Goal: Information Seeking & Learning: Find specific page/section

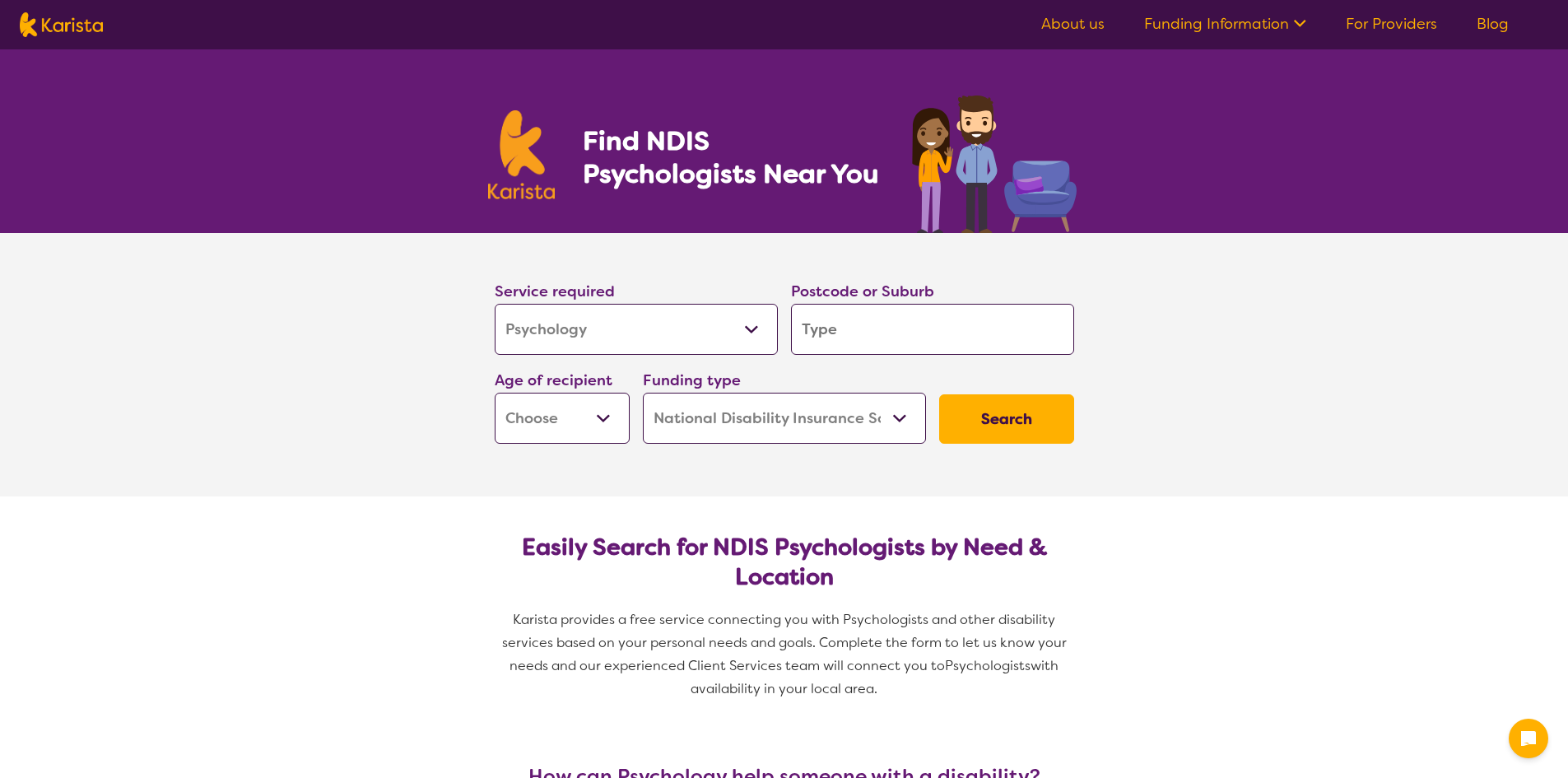
select select "Psychology"
select select "NDIS"
select select "Psychology"
select select "NDIS"
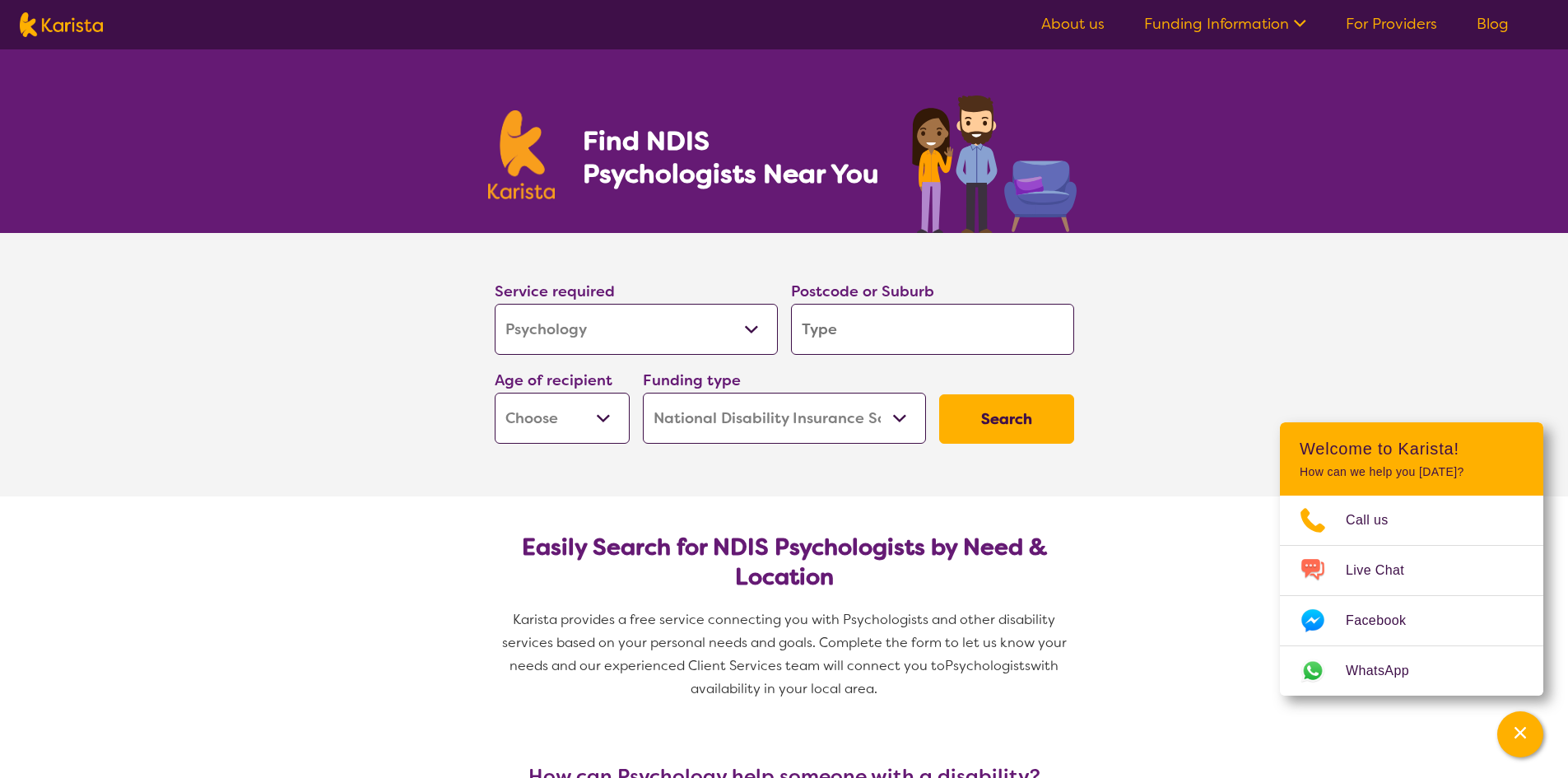
click at [808, 333] on input "search" at bounding box center [933, 330] width 283 height 51
type input "2"
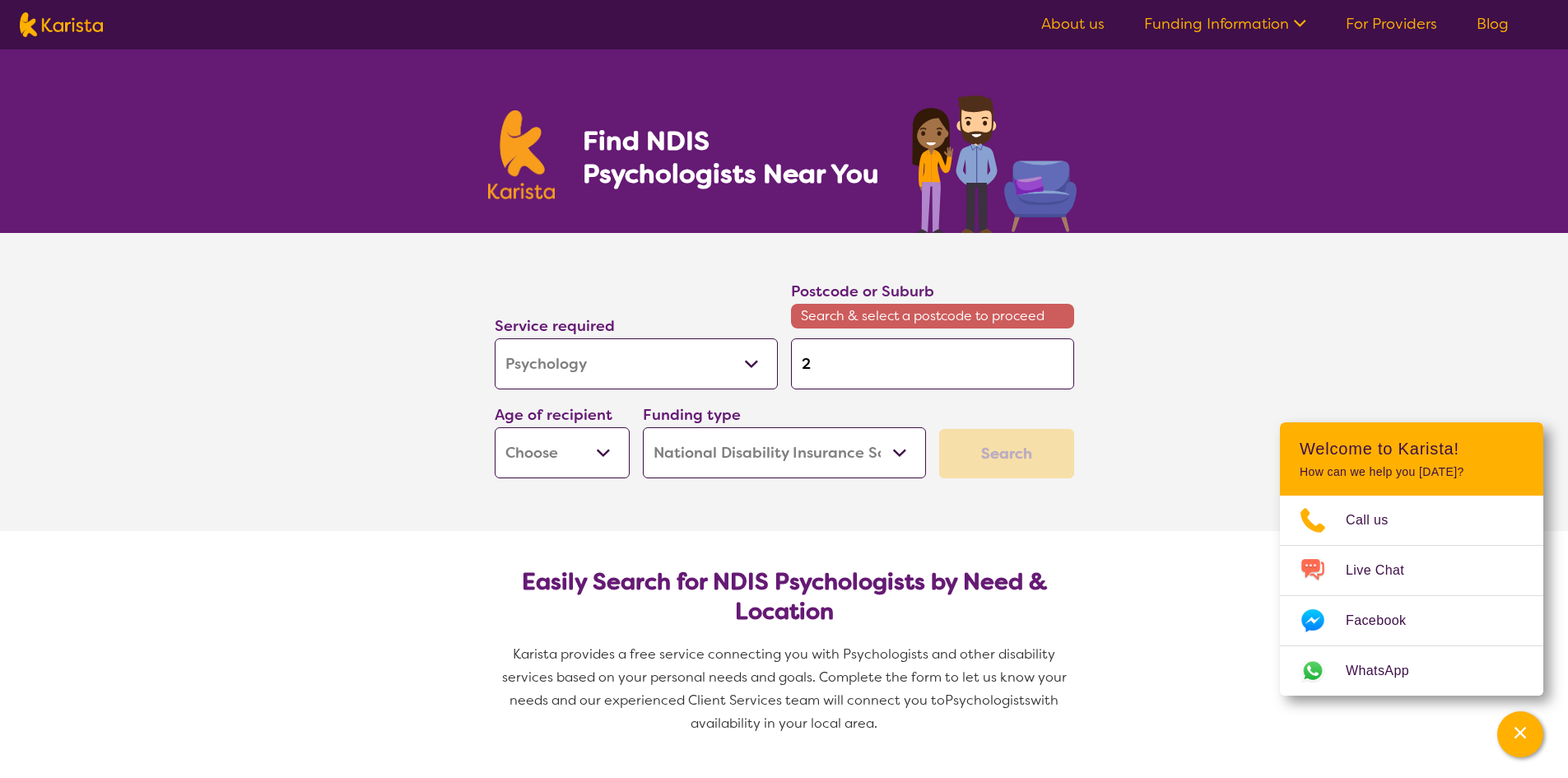
type input "21"
type input "211"
type input "2111"
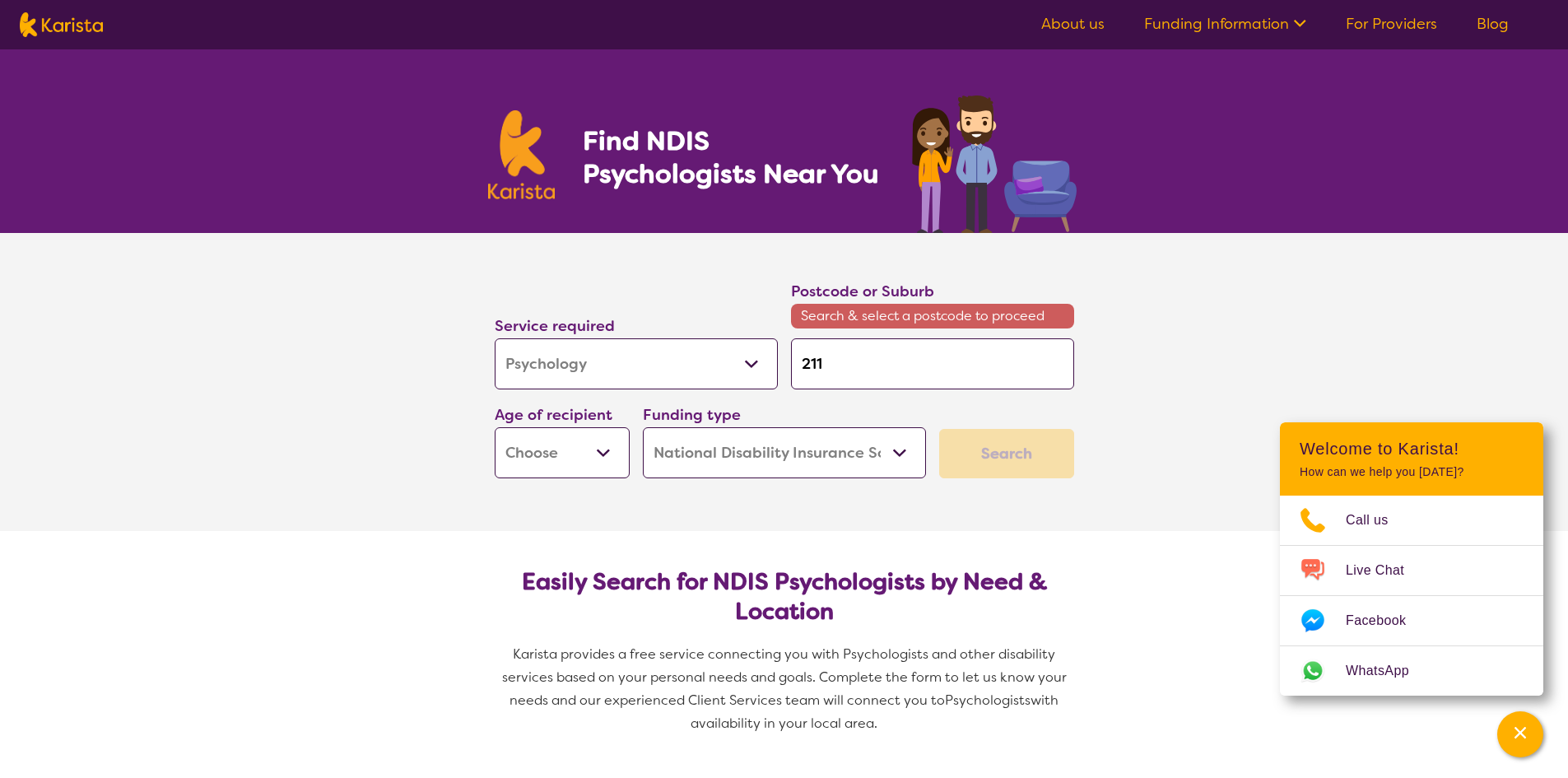
type input "2111"
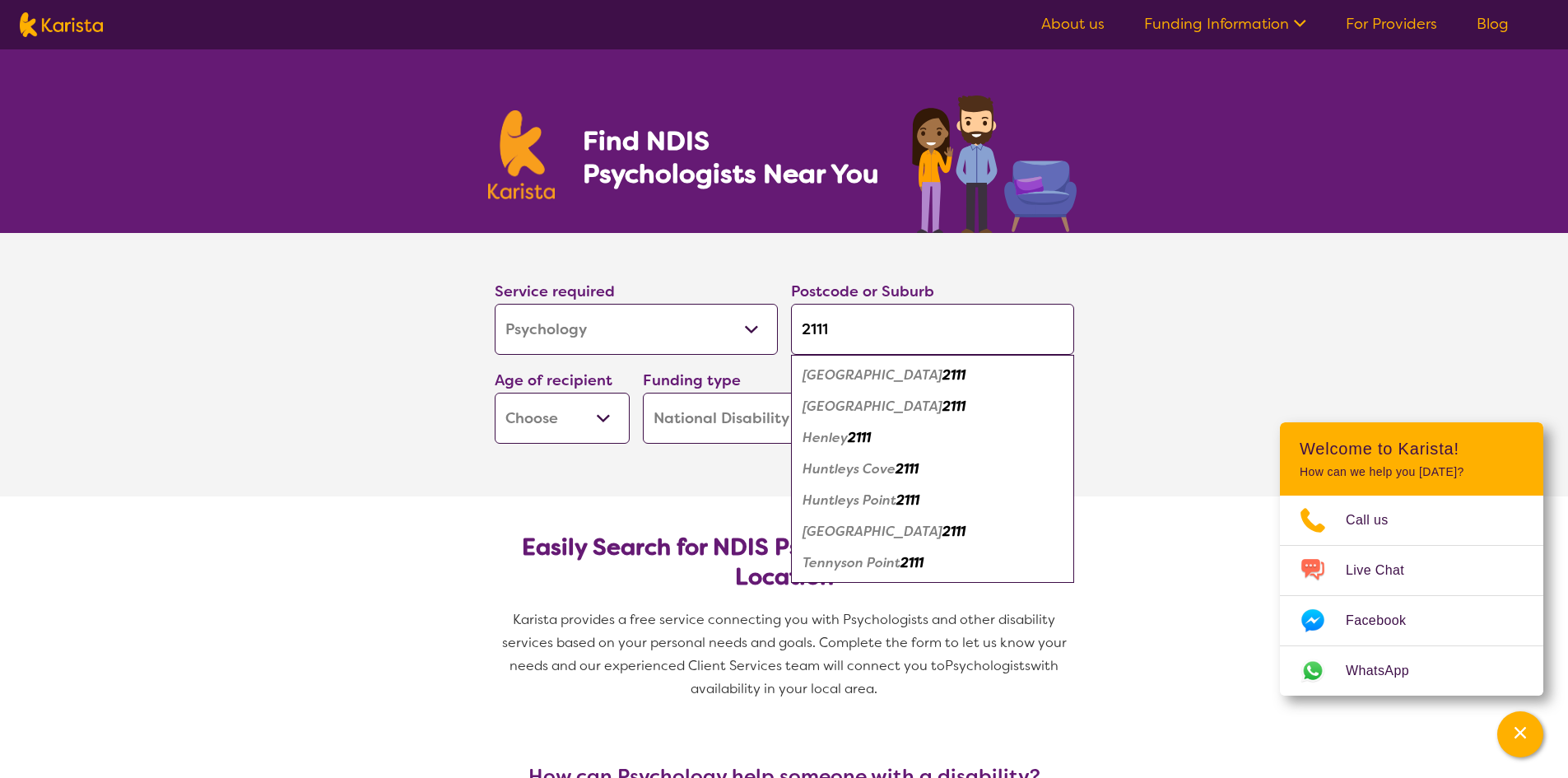
type input "2111"
click at [873, 410] on em "[GEOGRAPHIC_DATA]" at bounding box center [873, 406] width 140 height 17
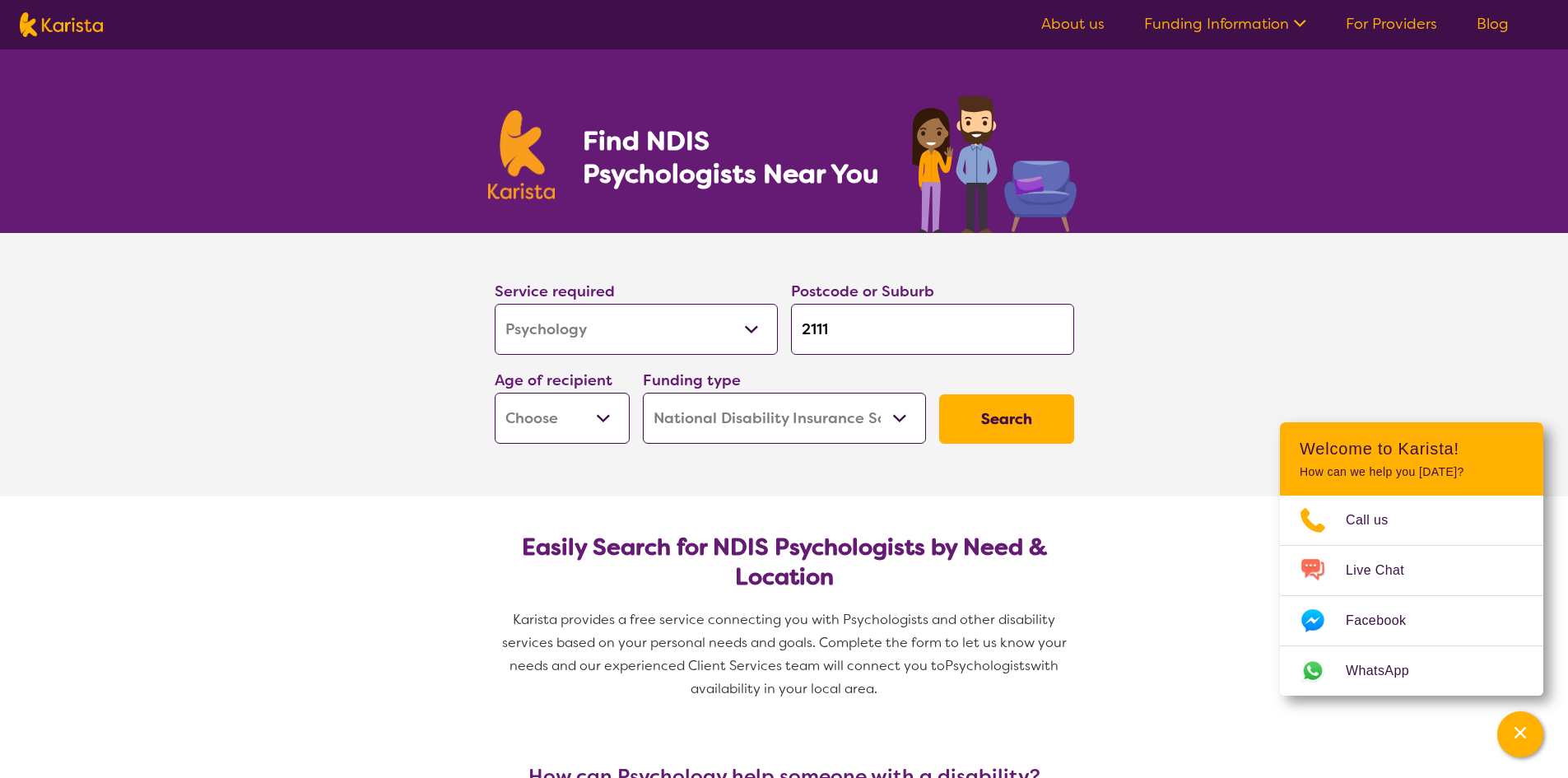
click at [675, 347] on select "Allied Health Assistant Assessment ([MEDICAL_DATA] or [MEDICAL_DATA]) Behaviour…" at bounding box center [636, 330] width 283 height 51
click at [494, 304] on select "Allied Health Assistant Assessment ([MEDICAL_DATA] or [MEDICAL_DATA]) Behaviour…" at bounding box center [636, 330] width 283 height 51
click at [622, 418] on select "Early Childhood - 0 to 9 Child - 10 to 11 Adolescent - 12 to 17 Adult - 18 to 6…" at bounding box center [562, 419] width 135 height 51
select select "EC"
click at [494, 393] on select "Early Childhood - 0 to 9 Child - 10 to 11 Adolescent - 12 to 17 Adult - 18 to 6…" at bounding box center [562, 419] width 135 height 51
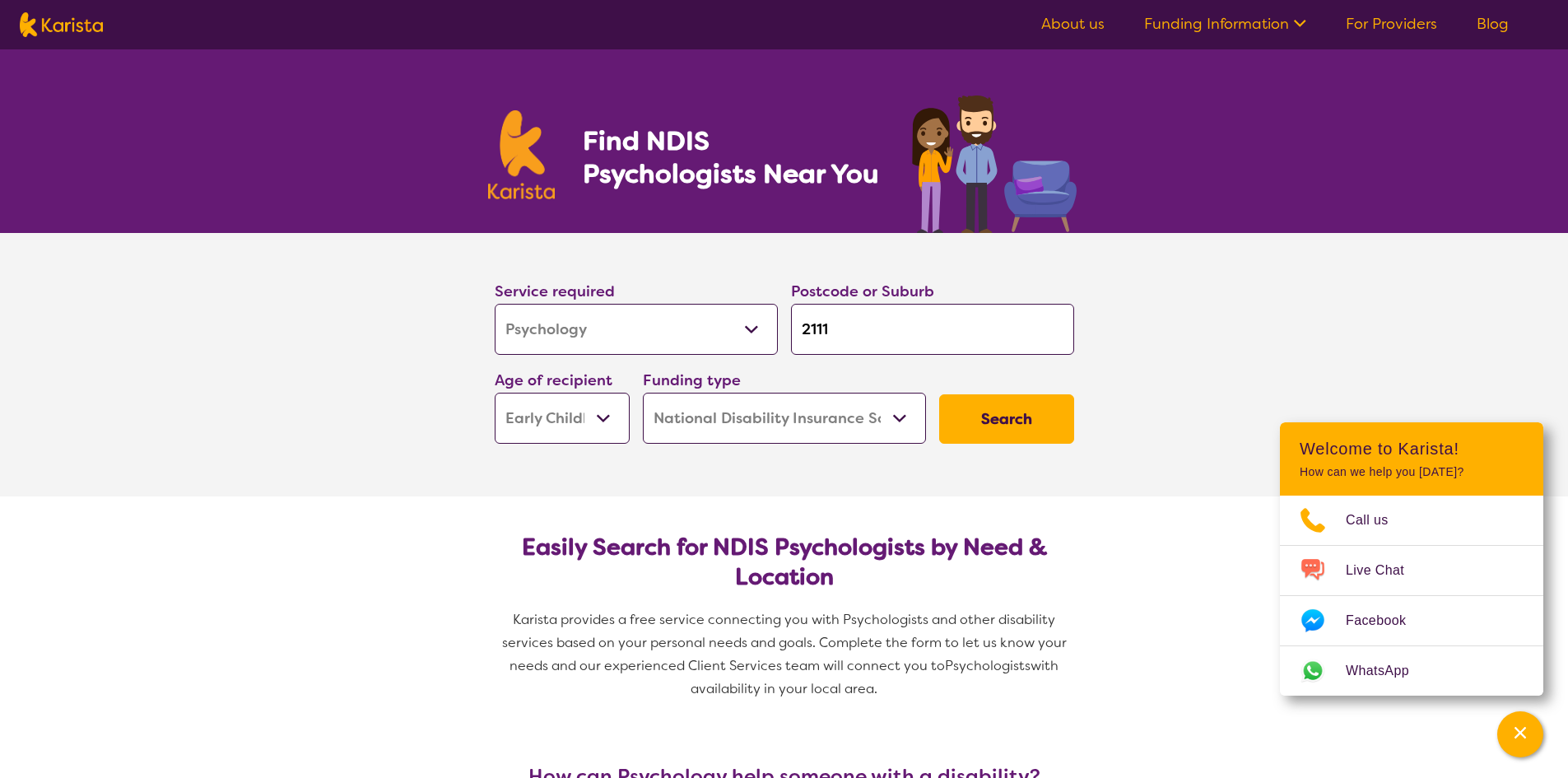
select select "EC"
click at [829, 413] on select "Home Care Package (HCP) National Disability Insurance Scheme (NDIS) I don't know" at bounding box center [784, 419] width 283 height 51
select select "i-don-t-know"
click at [643, 393] on select "Home Care Package (HCP) National Disability Insurance Scheme (NDIS) I don't know" at bounding box center [784, 419] width 283 height 51
select select "i-don-t-know"
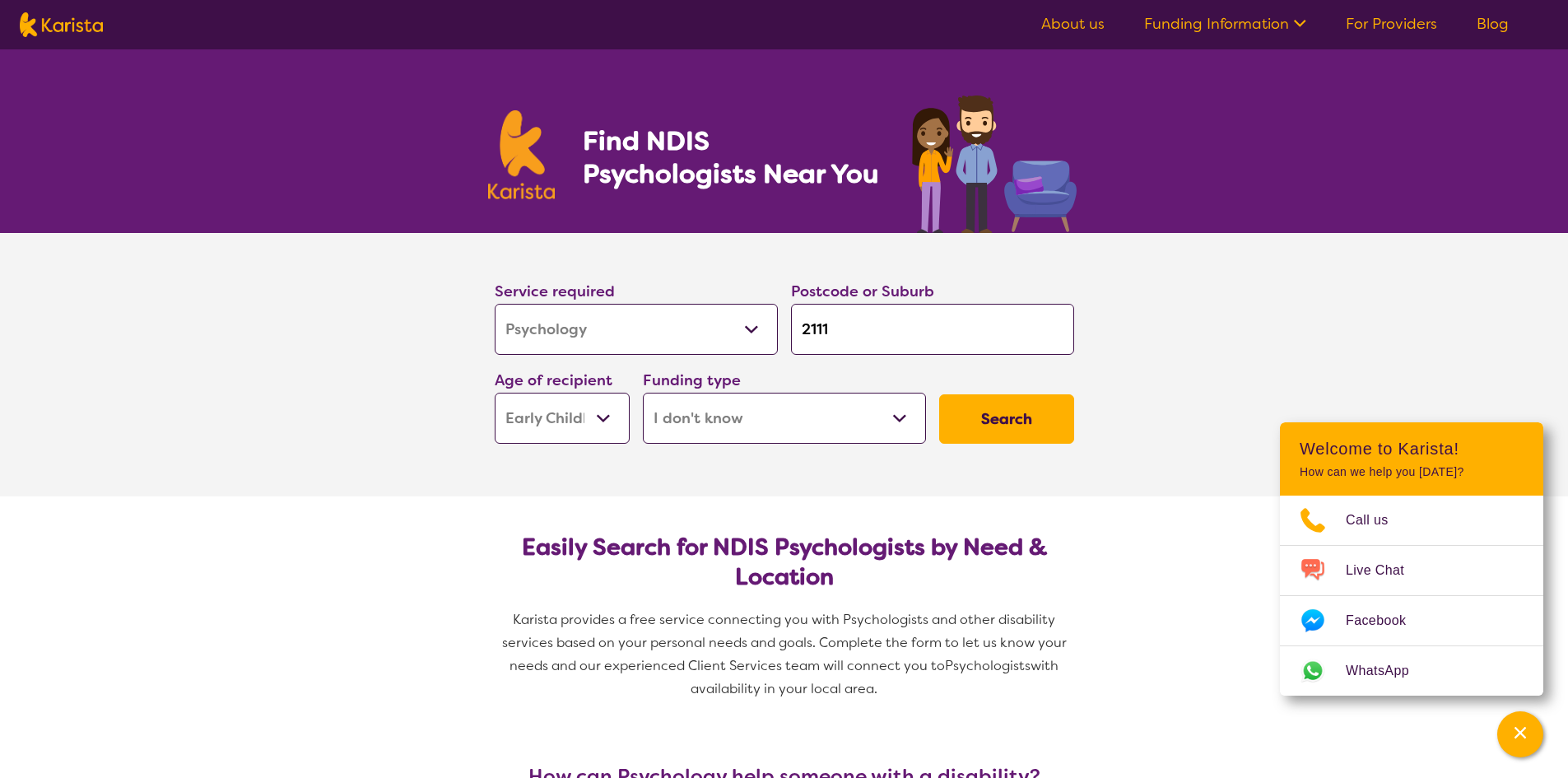
click at [1008, 426] on button "Search" at bounding box center [1007, 419] width 135 height 49
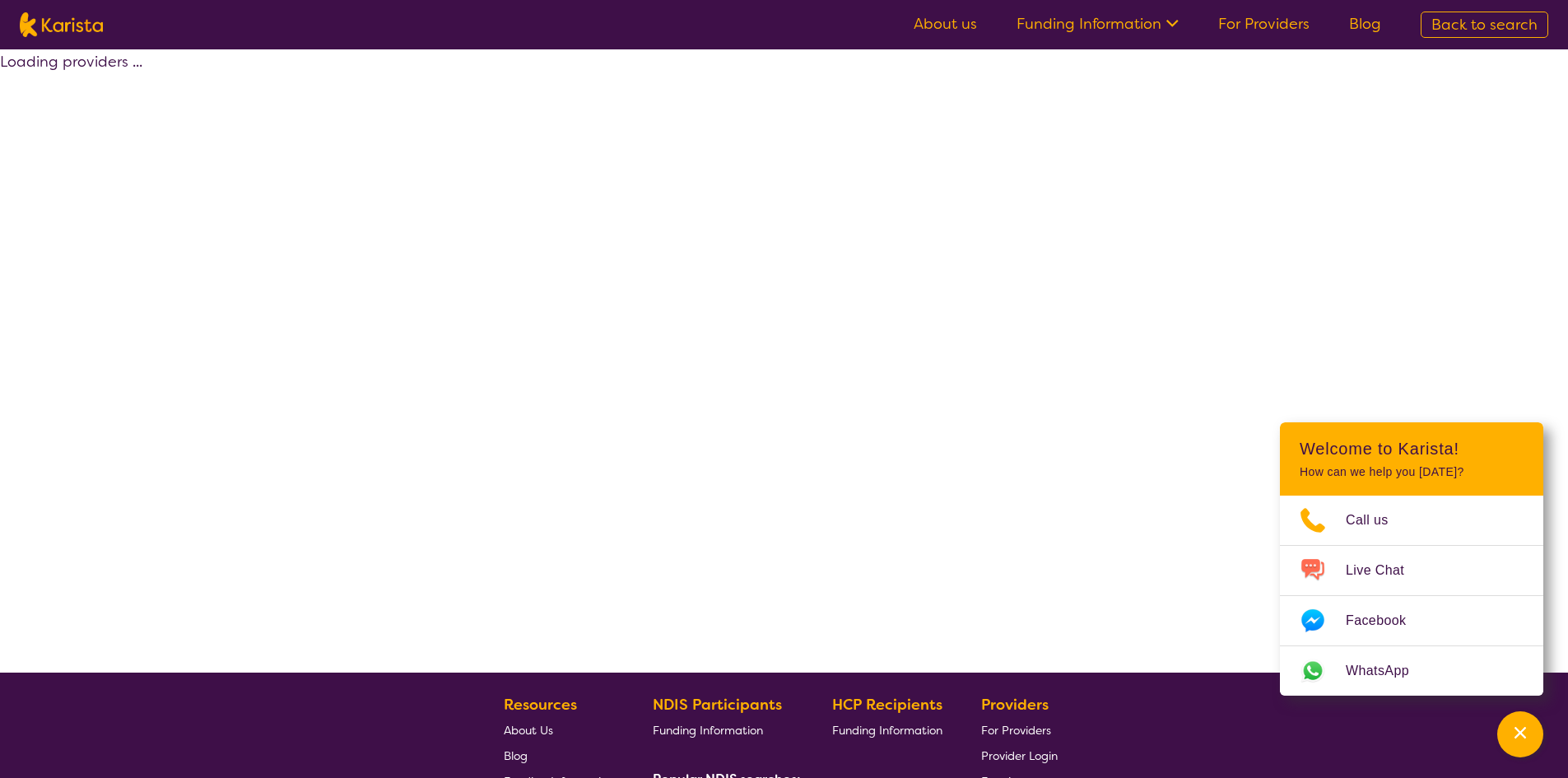
select select "Psychology"
select select "EC"
